Goal: Task Accomplishment & Management: Manage account settings

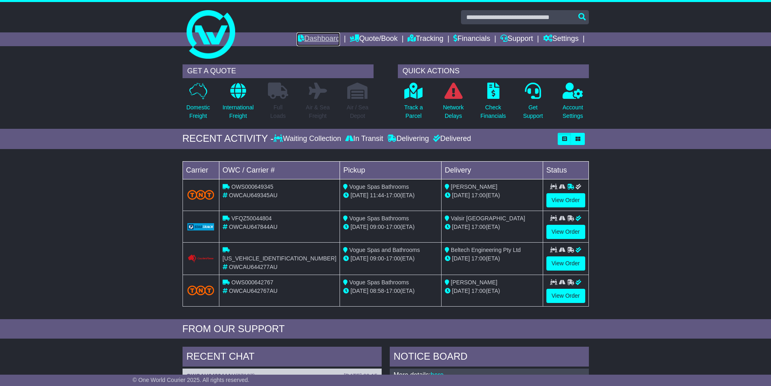
click at [311, 34] on link "Dashboard" at bounding box center [318, 39] width 43 height 14
click at [577, 136] on icon "button" at bounding box center [578, 138] width 5 height 5
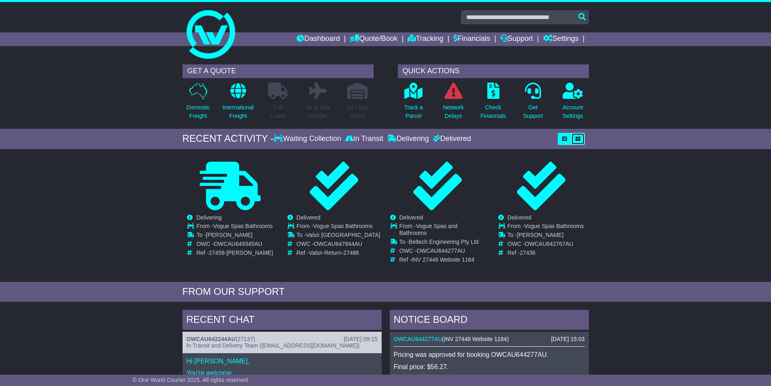
drag, startPoint x: 576, startPoint y: 137, endPoint x: 562, endPoint y: 137, distance: 13.8
click at [574, 137] on button "button" at bounding box center [578, 139] width 14 height 12
click at [560, 138] on button "button" at bounding box center [565, 139] width 14 height 12
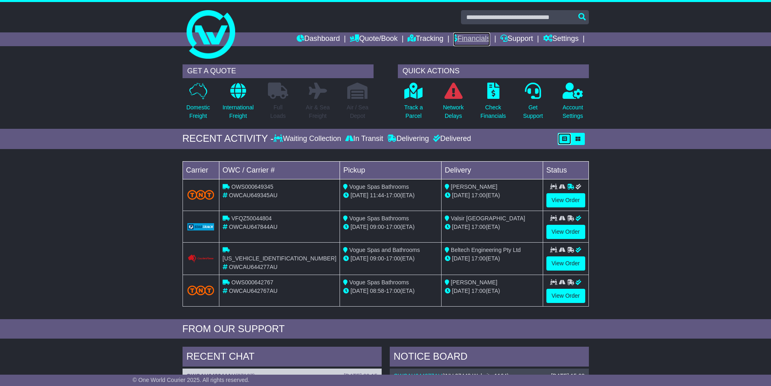
click at [483, 38] on link "Financials" at bounding box center [471, 39] width 37 height 14
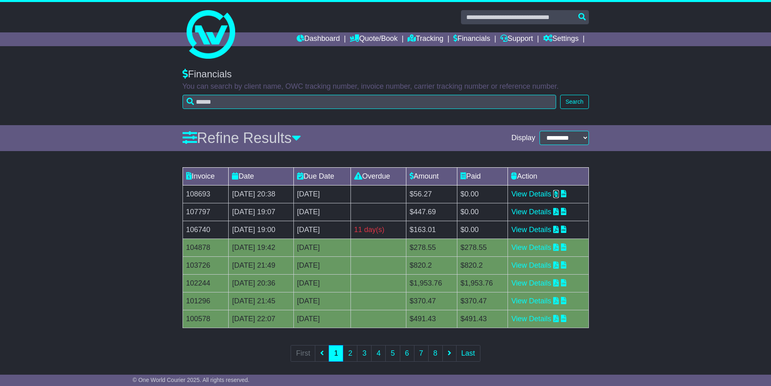
click at [559, 196] on icon at bounding box center [556, 193] width 6 height 7
